Goal: Information Seeking & Learning: Learn about a topic

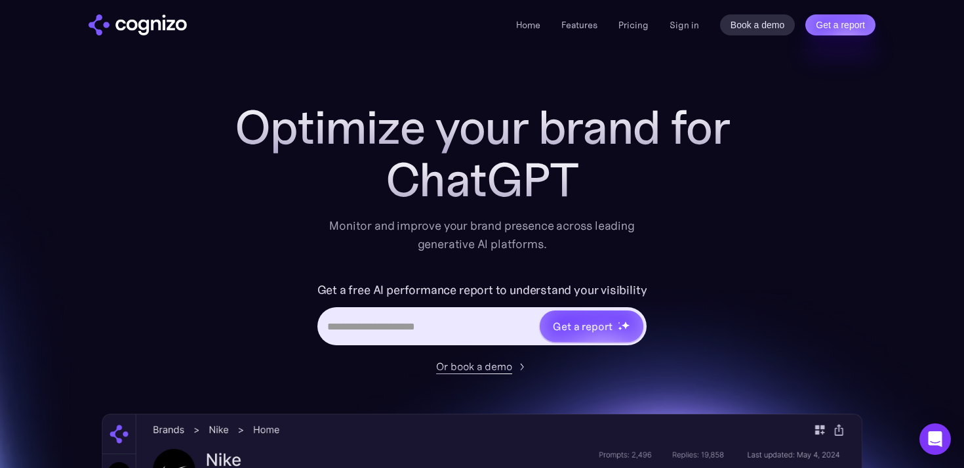
click at [480, 369] on div "Or book a demo" at bounding box center [474, 366] width 76 height 16
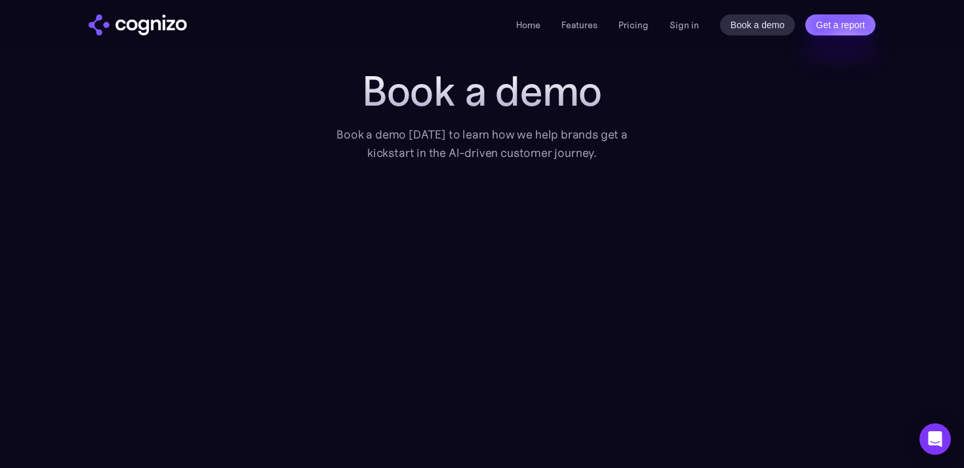
scroll to position [40, 0]
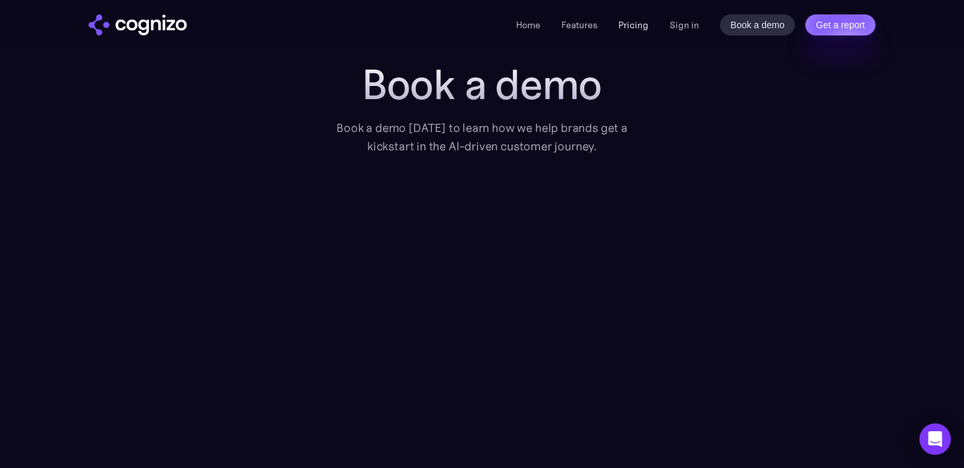
click at [628, 27] on link "Pricing" at bounding box center [634, 25] width 30 height 12
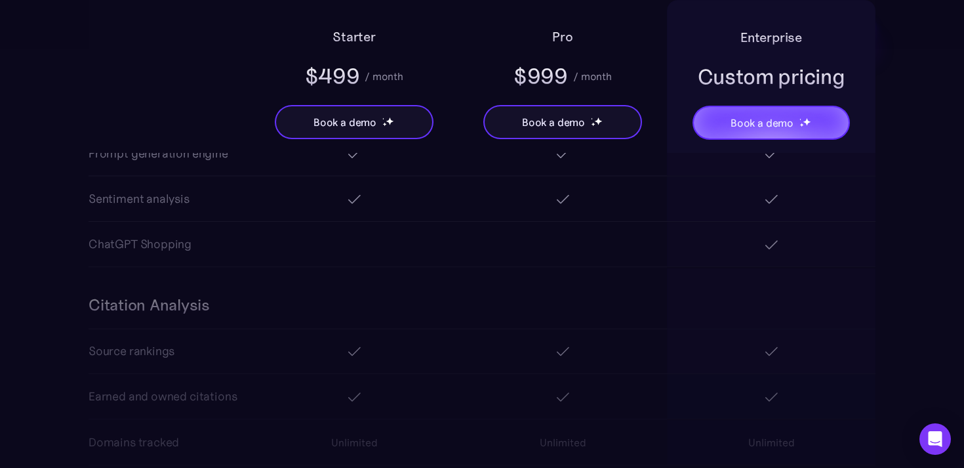
scroll to position [1505, 0]
